Goal: Check status

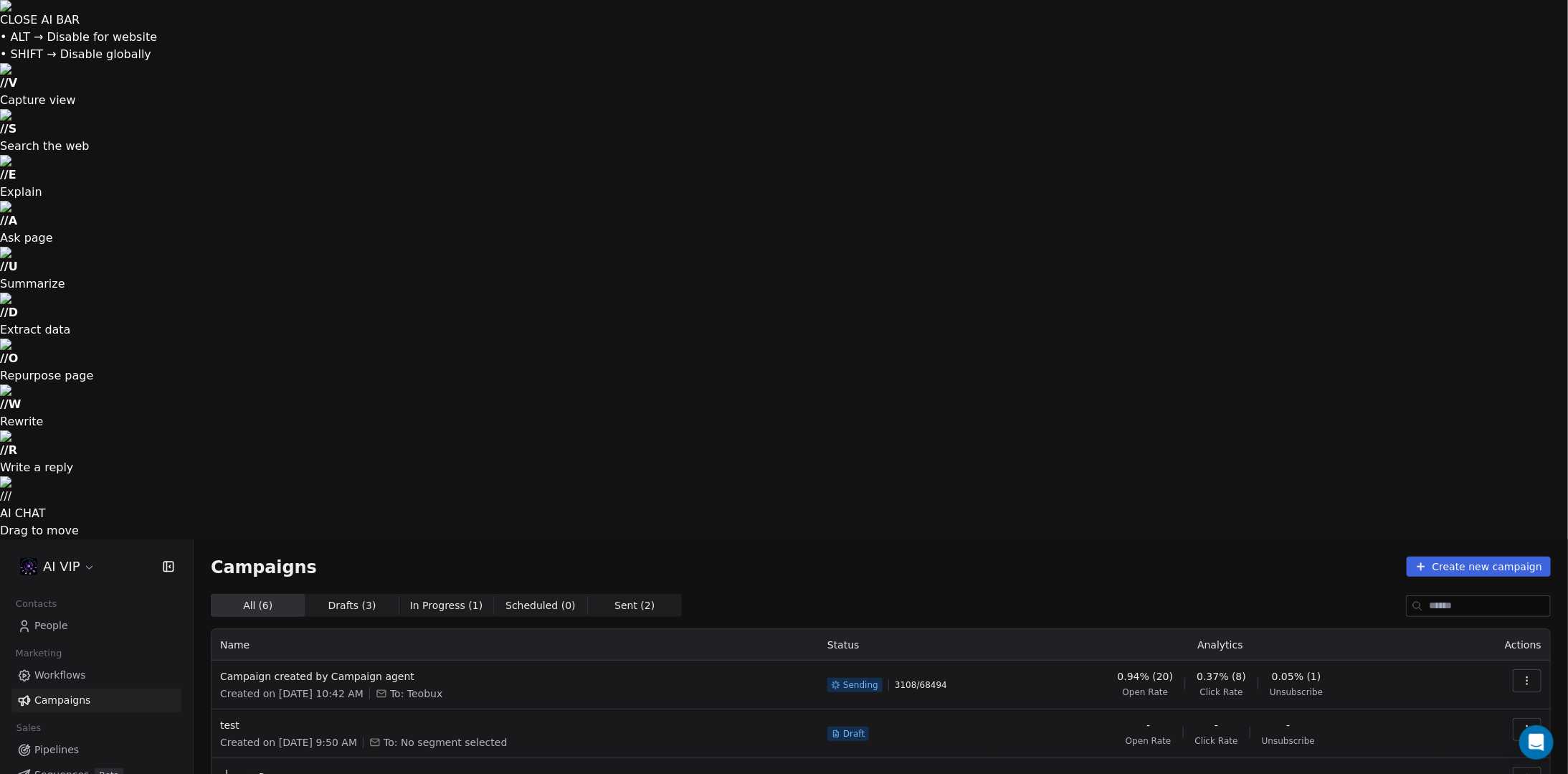
click at [1530, 675] on icon "button" at bounding box center [1527, 680] width 11 height 11
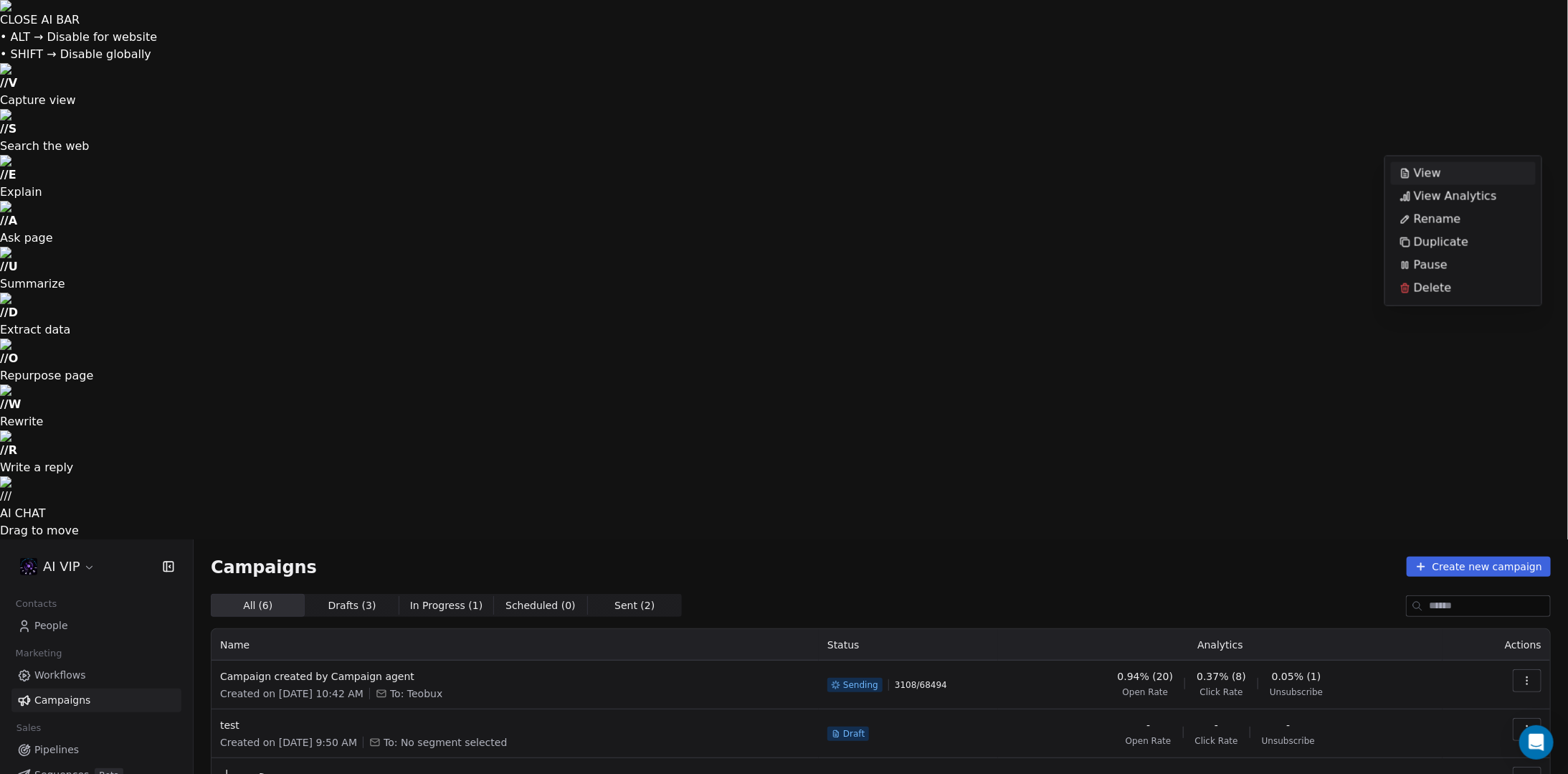
click at [1458, 178] on div "View" at bounding box center [1464, 174] width 145 height 23
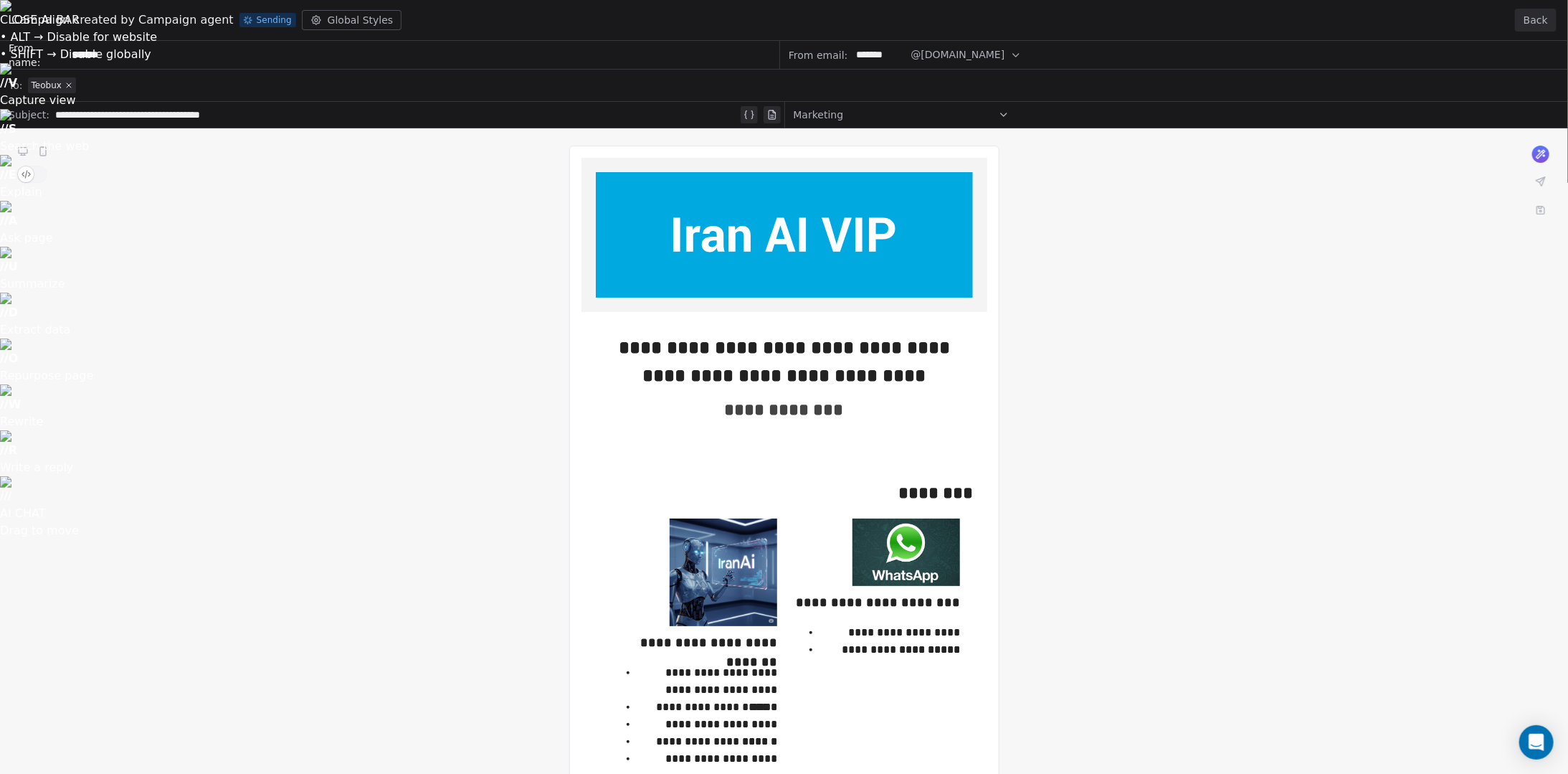
click at [240, 21] on span "Sending" at bounding box center [268, 20] width 56 height 14
click at [1528, 18] on button "Back" at bounding box center [1536, 20] width 42 height 23
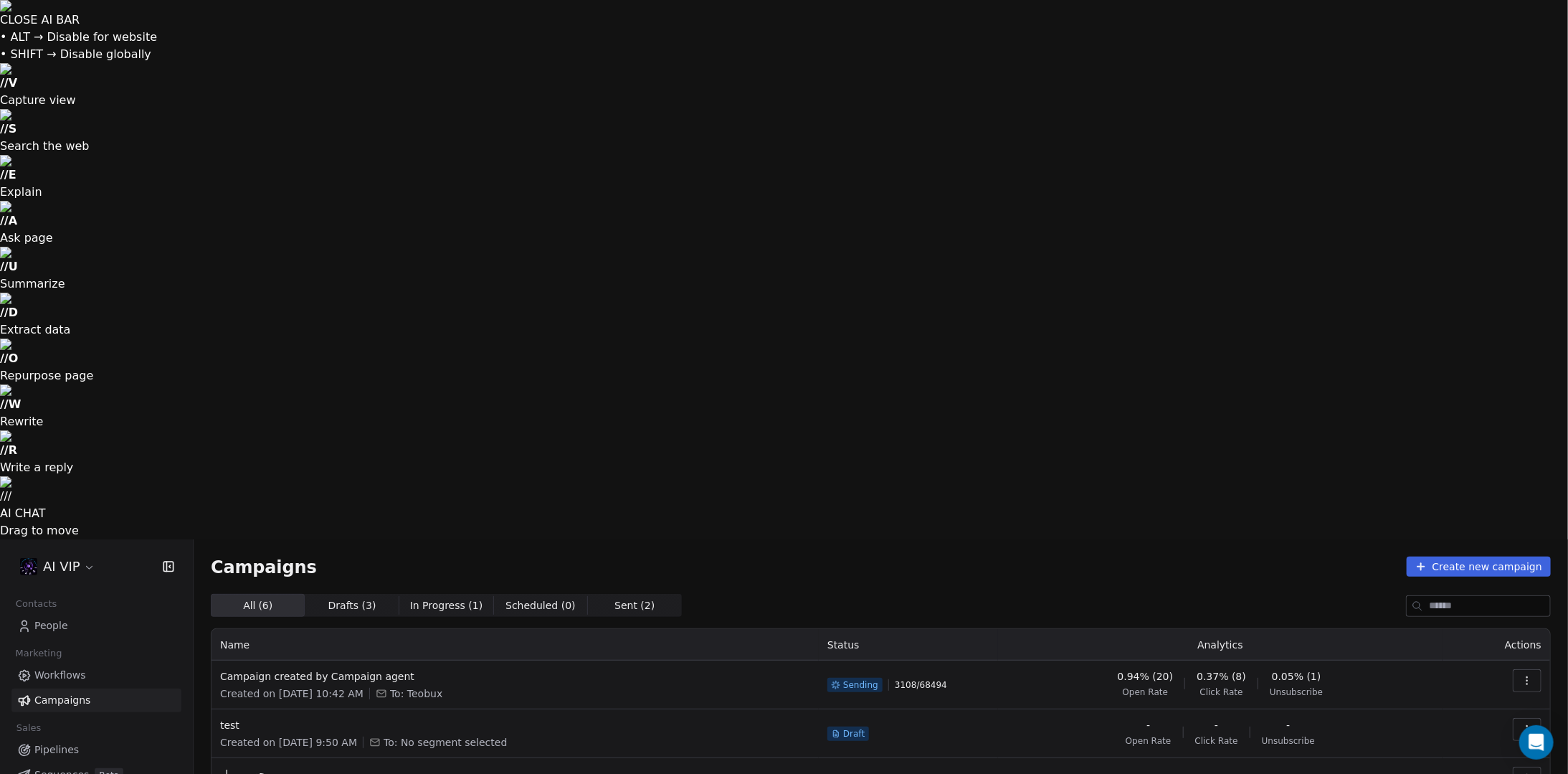
click at [1531, 675] on icon "button" at bounding box center [1527, 680] width 11 height 11
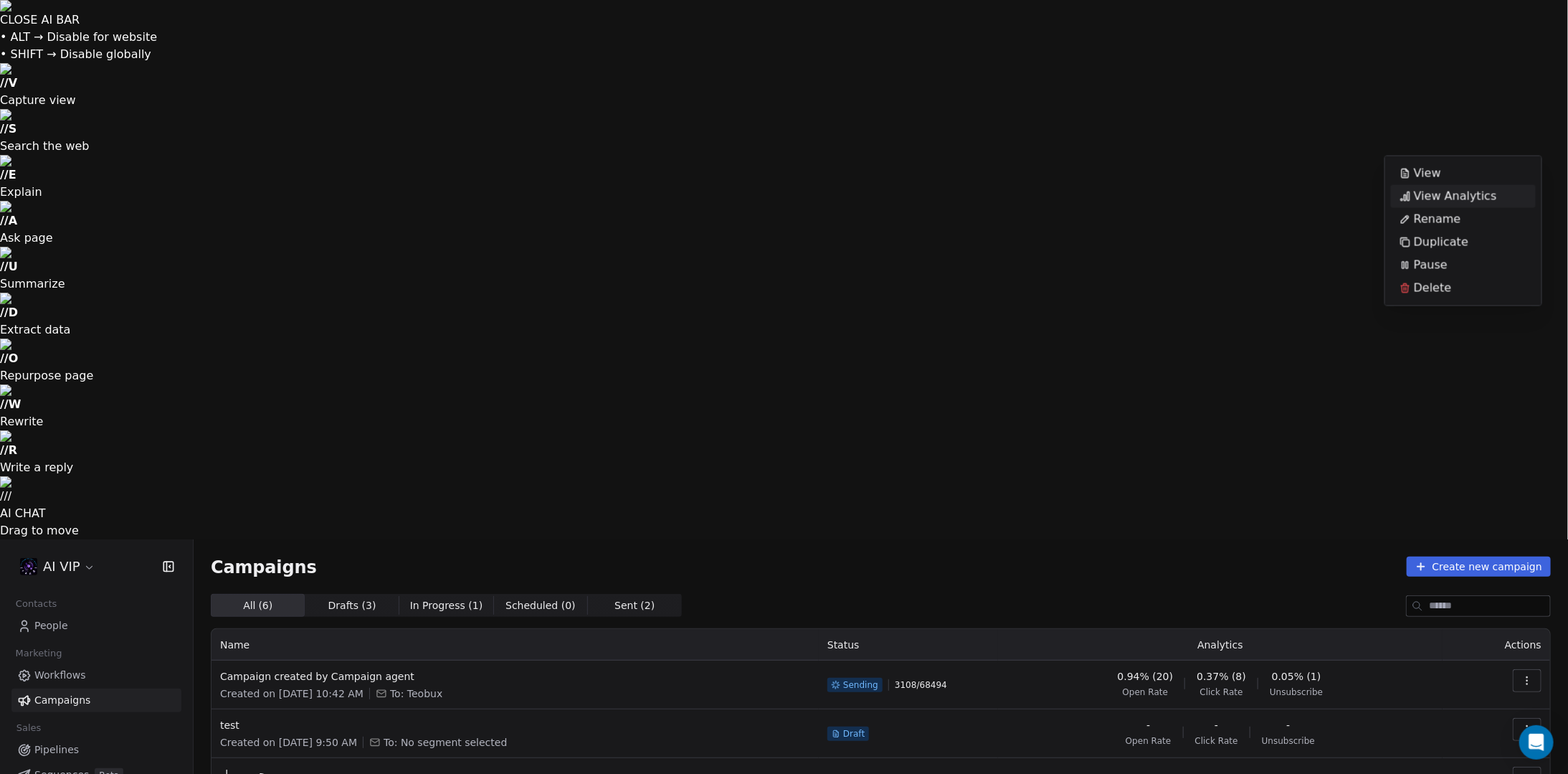
click at [1473, 194] on span "View Analytics" at bounding box center [1455, 197] width 83 height 18
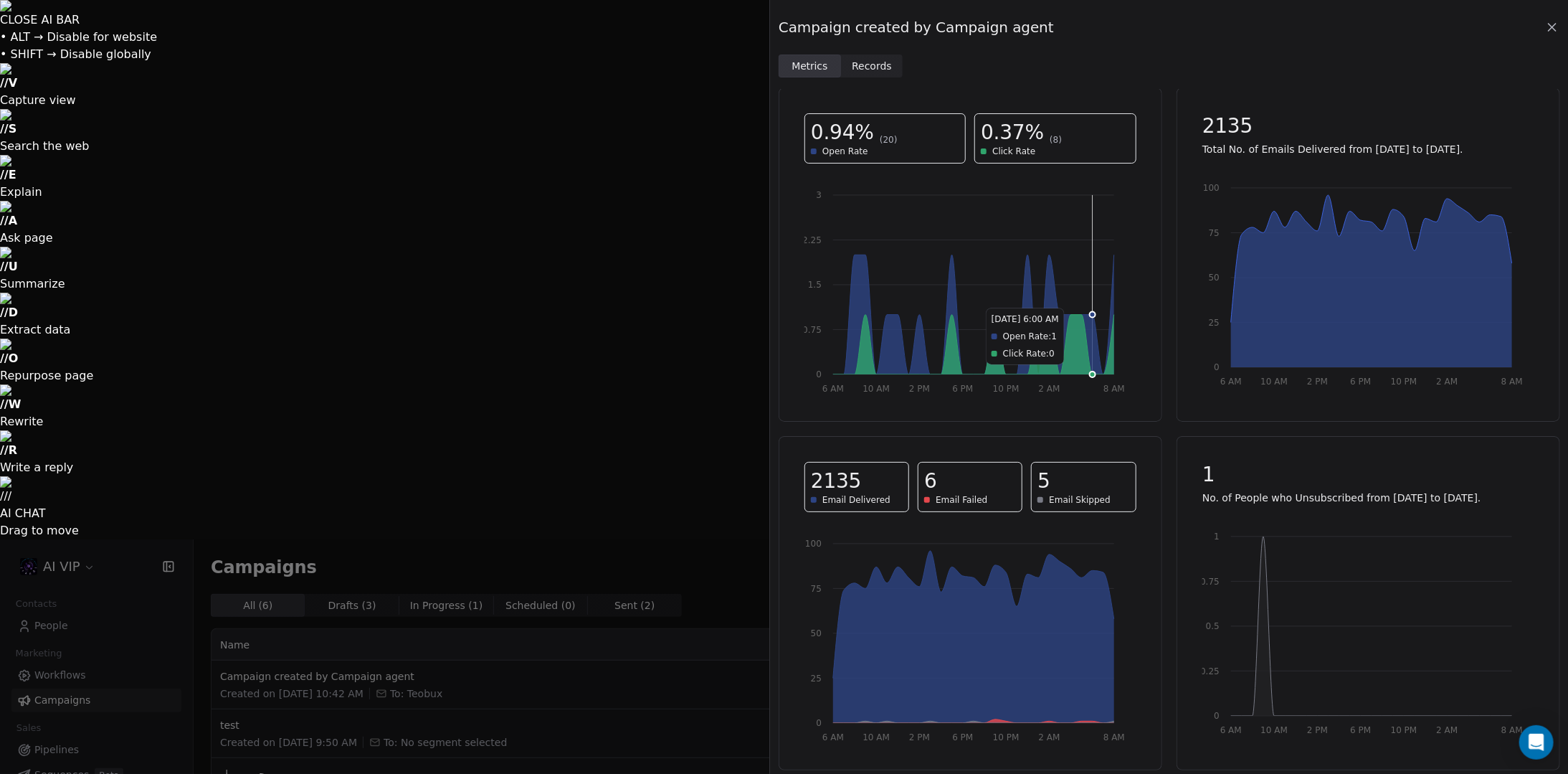
scroll to position [13, 0]
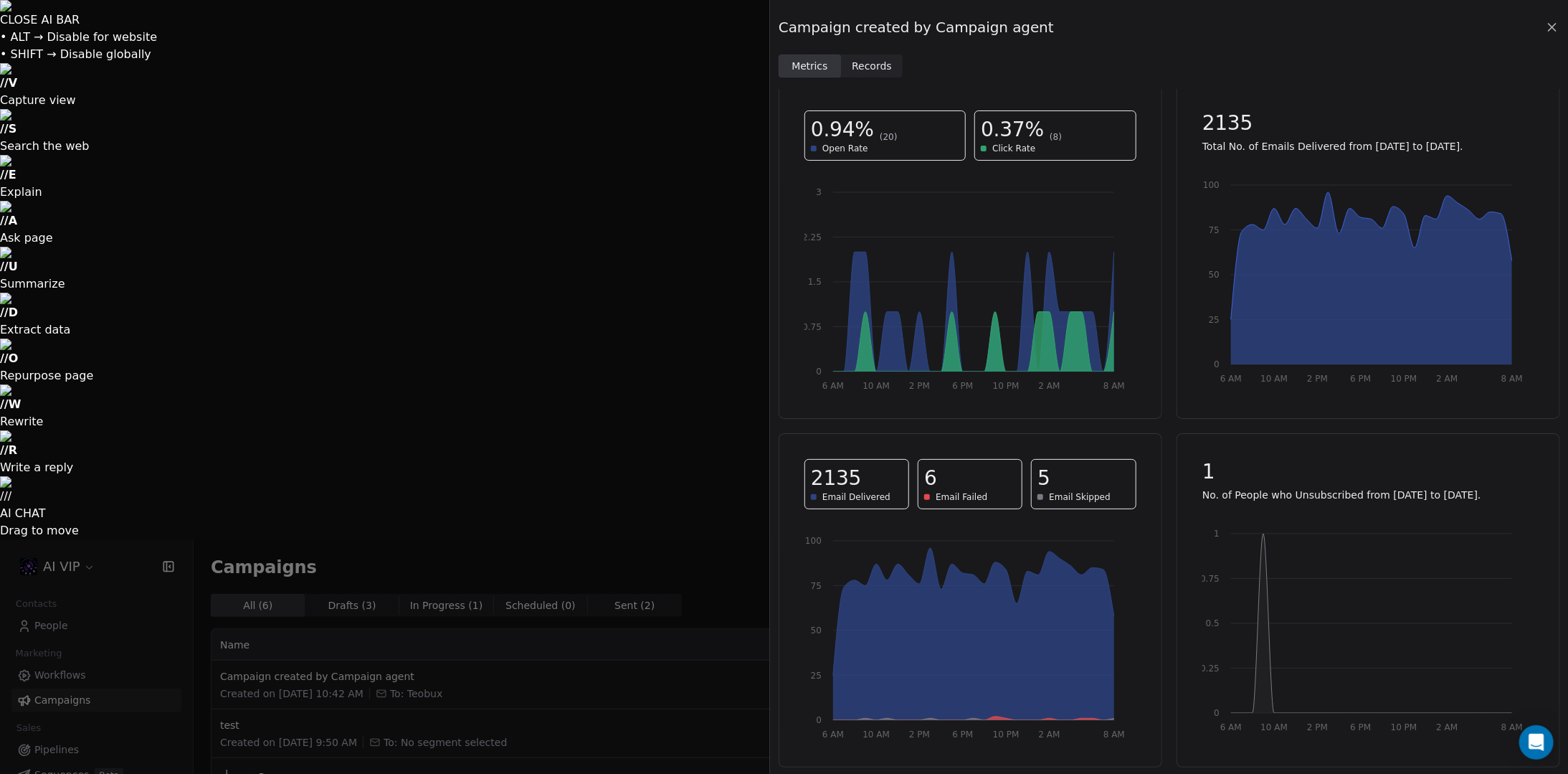
click at [853, 72] on span "Records" at bounding box center [872, 66] width 40 height 15
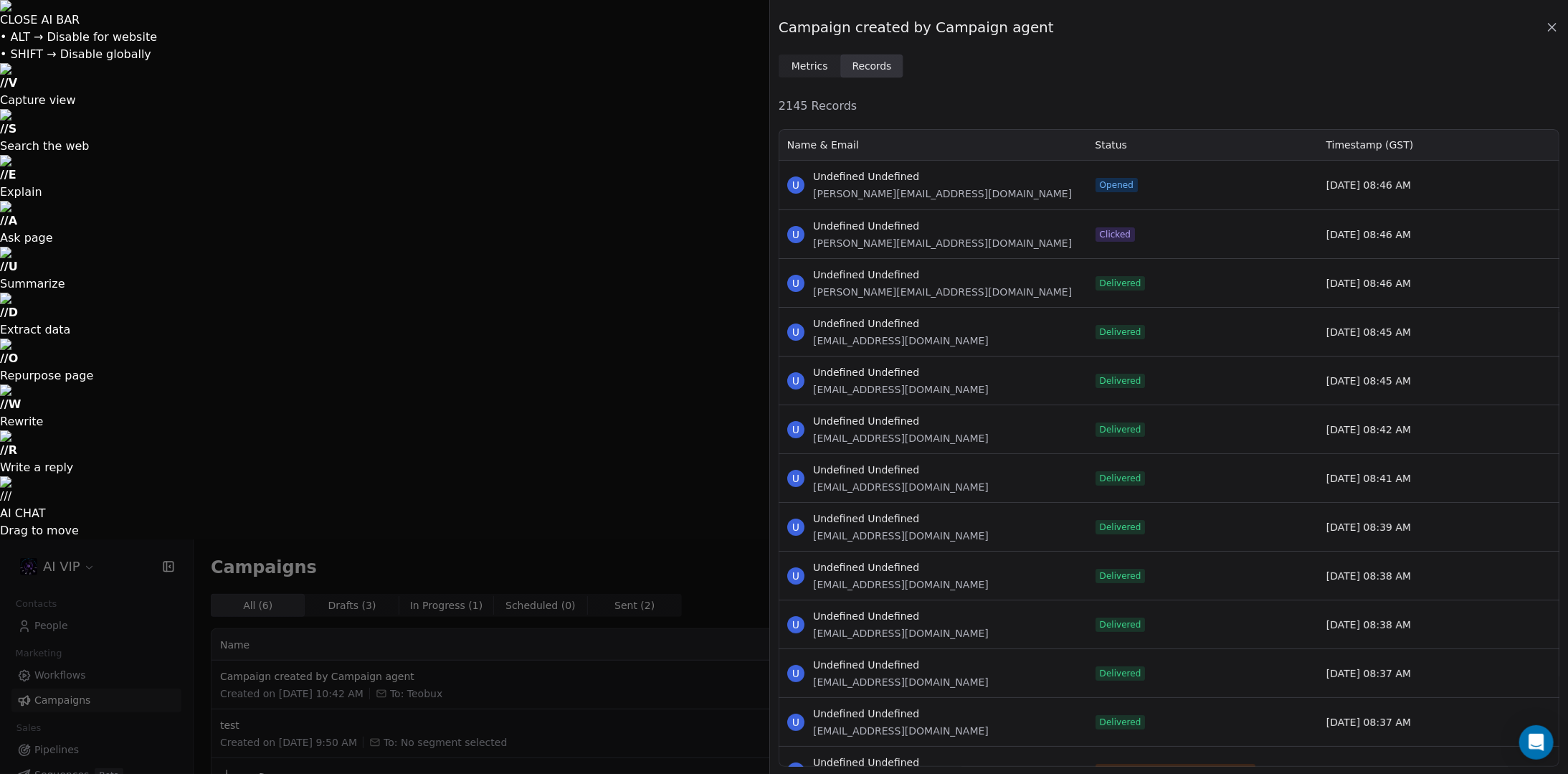
scroll to position [628, 770]
click at [878, 70] on span "Records" at bounding box center [872, 66] width 40 height 15
click at [827, 69] on span "Metrics Metrics" at bounding box center [810, 66] width 62 height 23
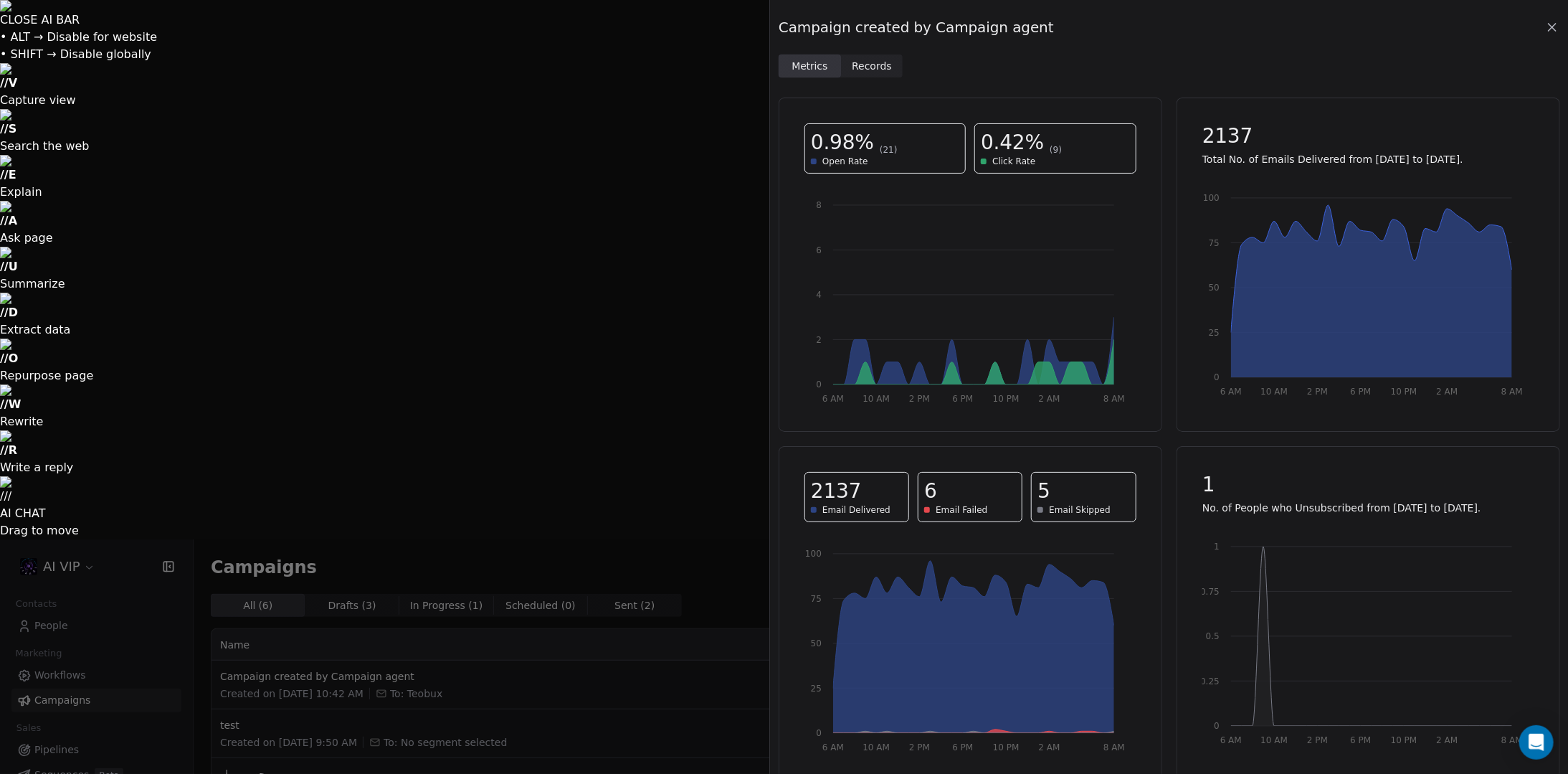
click at [1543, 22] on div "Campaign created by Campaign agent" at bounding box center [1169, 27] width 781 height 20
click at [1547, 25] on icon at bounding box center [1552, 27] width 14 height 14
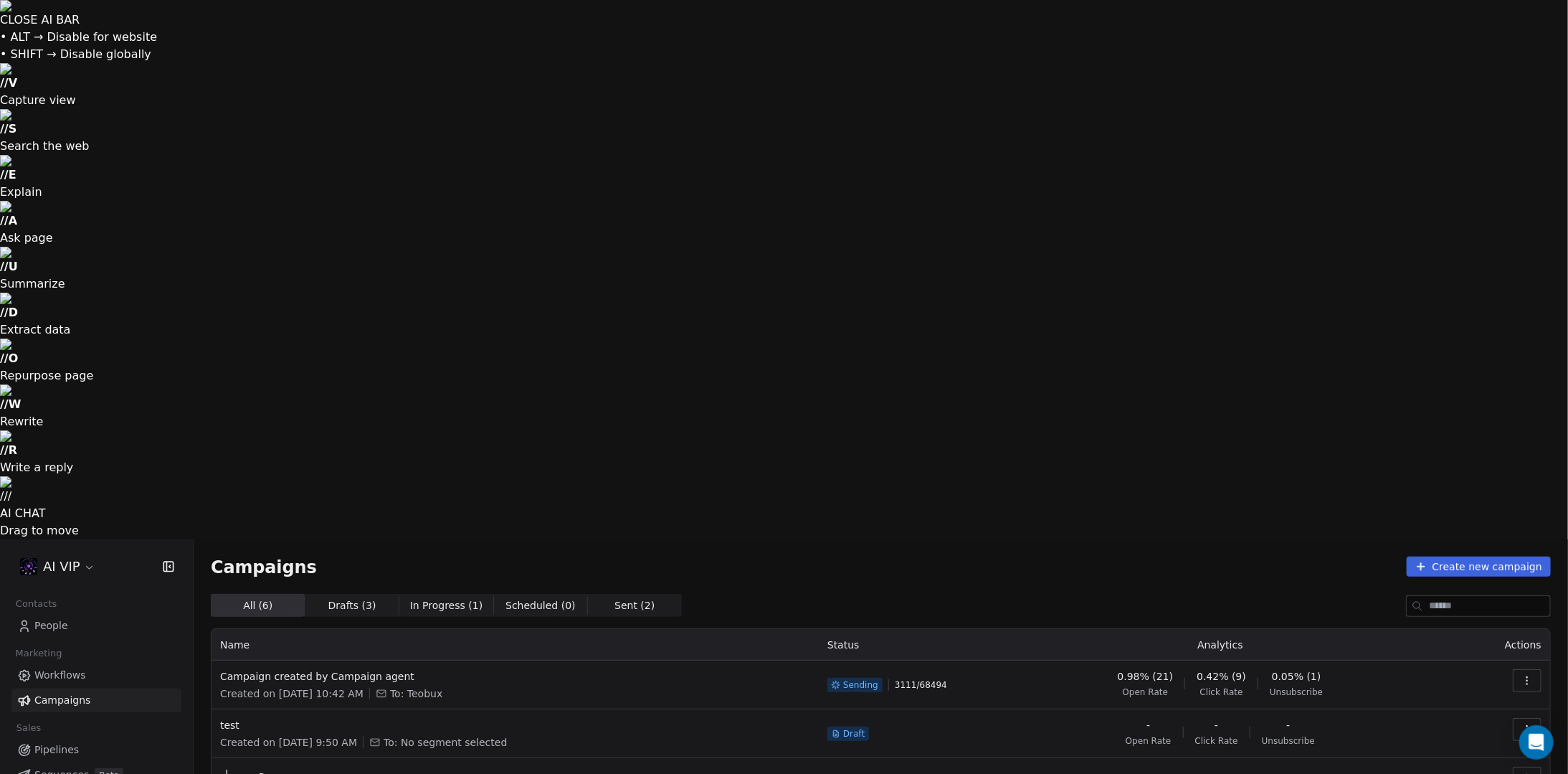
click at [1539, 670] on button "button" at bounding box center [1528, 681] width 29 height 23
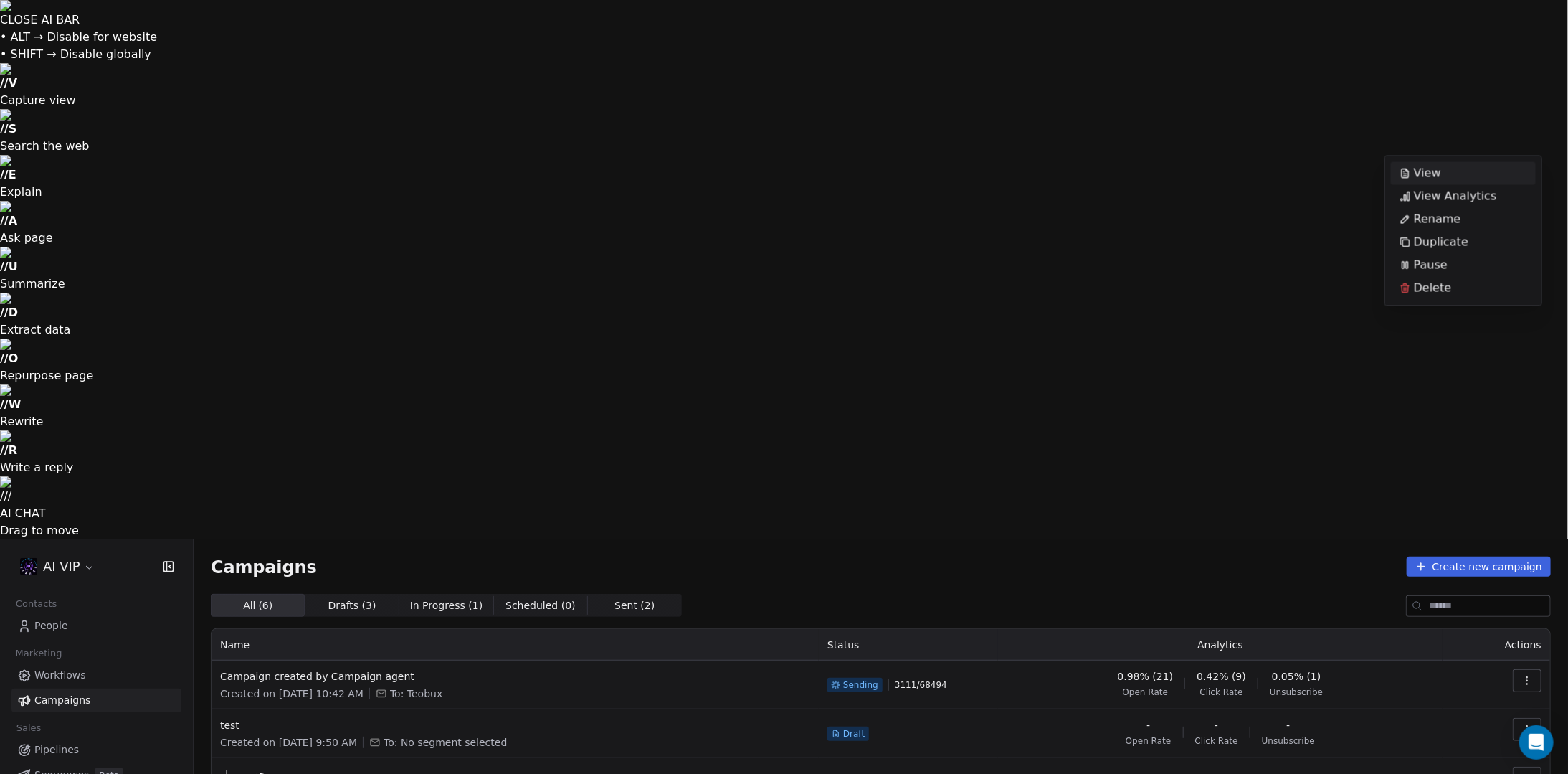
click at [858, 56] on html "CLOSE AI BAR • ALT → Disable for website • SHIFT → Disable globally // V Captur…" at bounding box center [784, 657] width 1568 height 1313
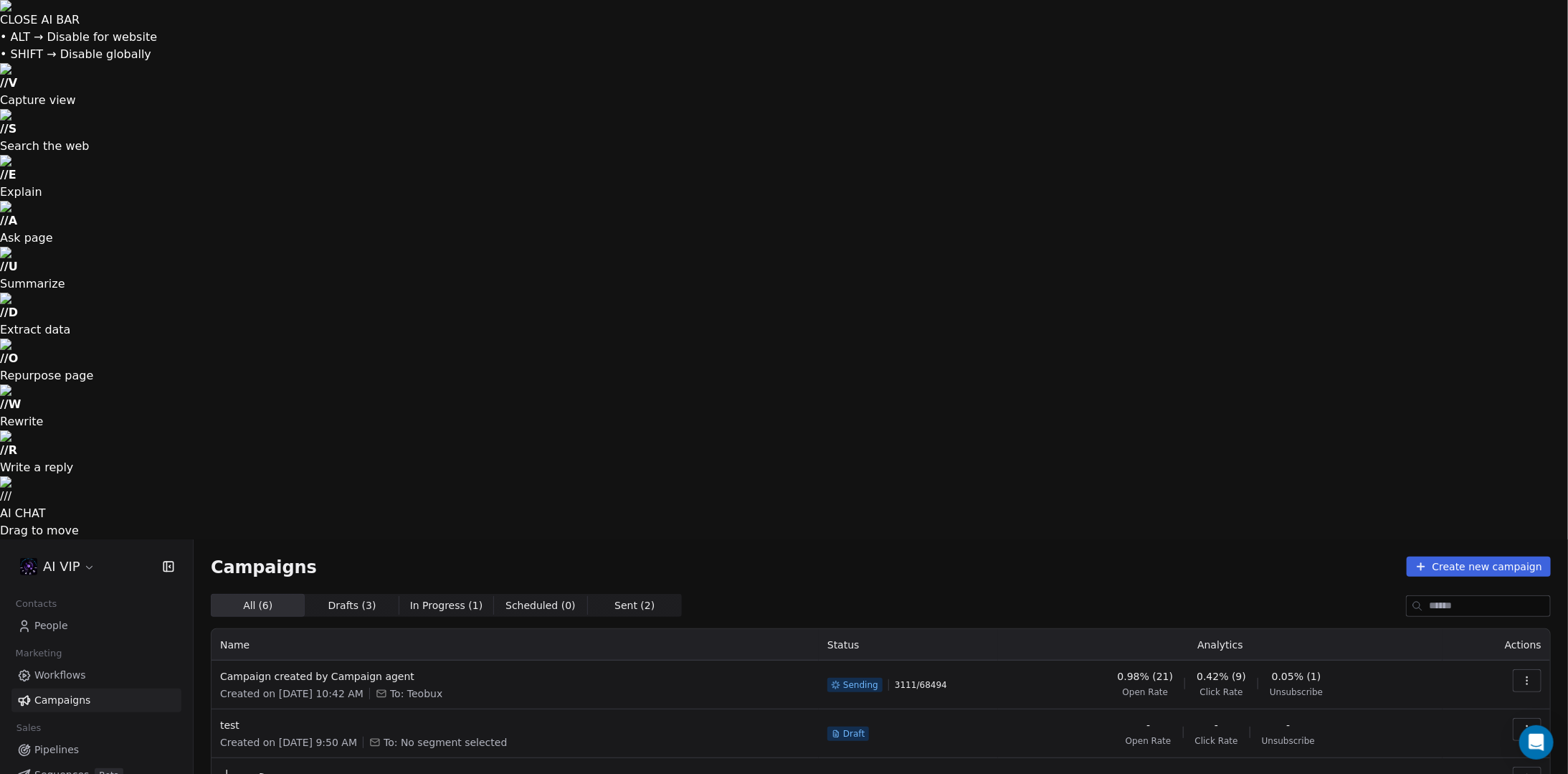
click at [1522, 675] on icon "button" at bounding box center [1527, 680] width 11 height 11
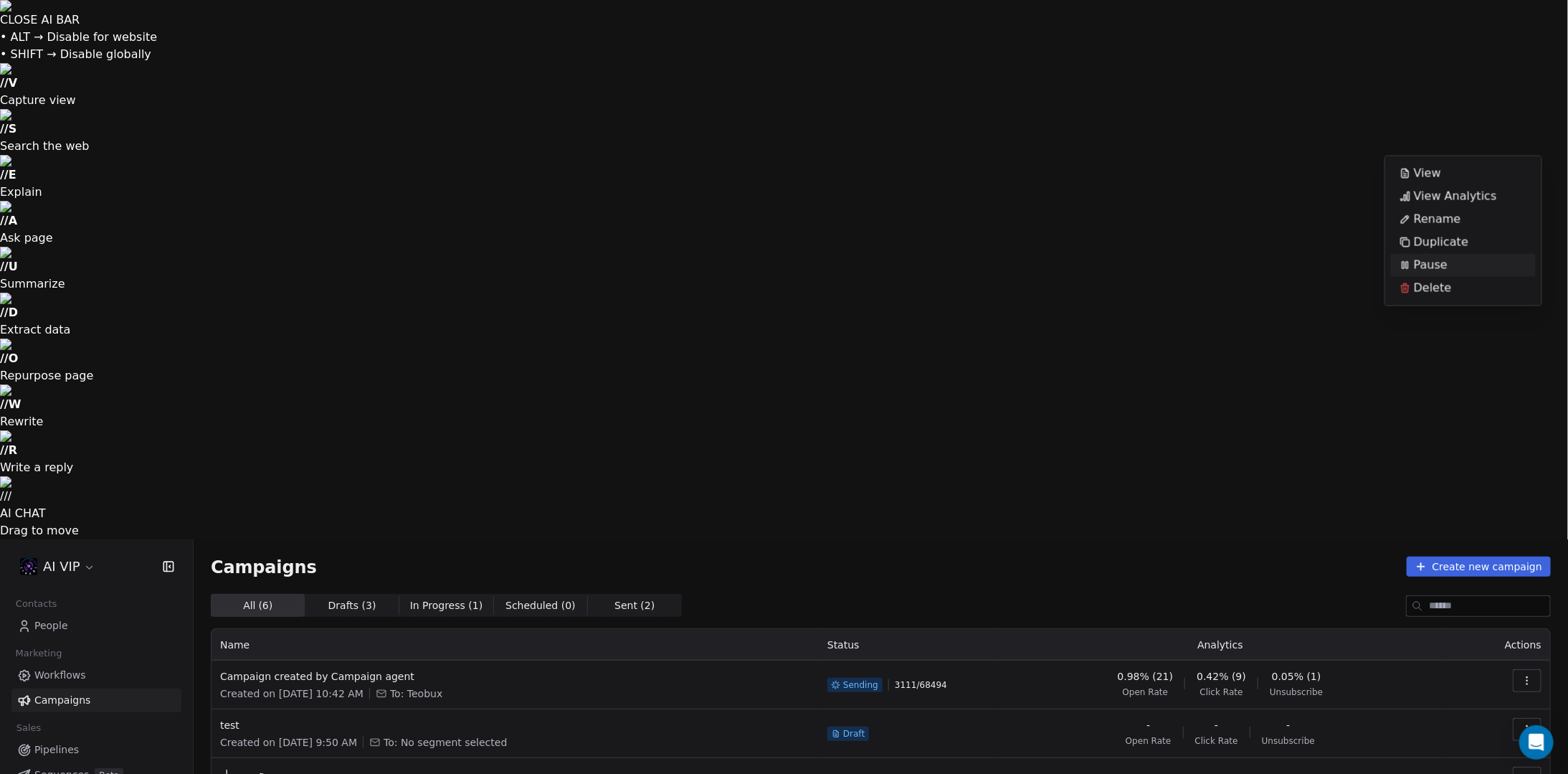
click at [1449, 261] on div "Pause" at bounding box center [1424, 265] width 65 height 23
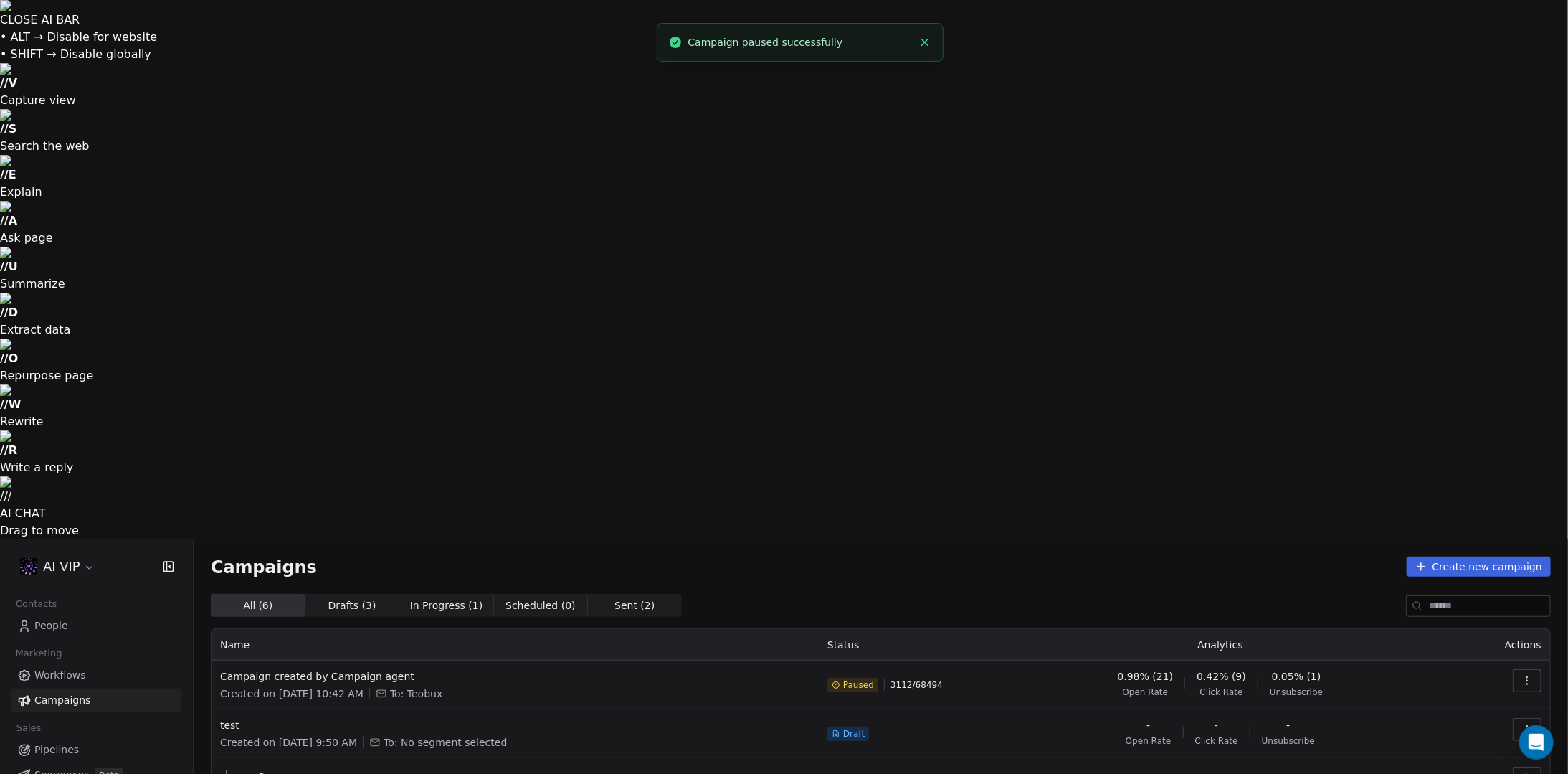
click at [1531, 675] on icon "button" at bounding box center [1527, 680] width 11 height 11
